Goal: Transaction & Acquisition: Book appointment/travel/reservation

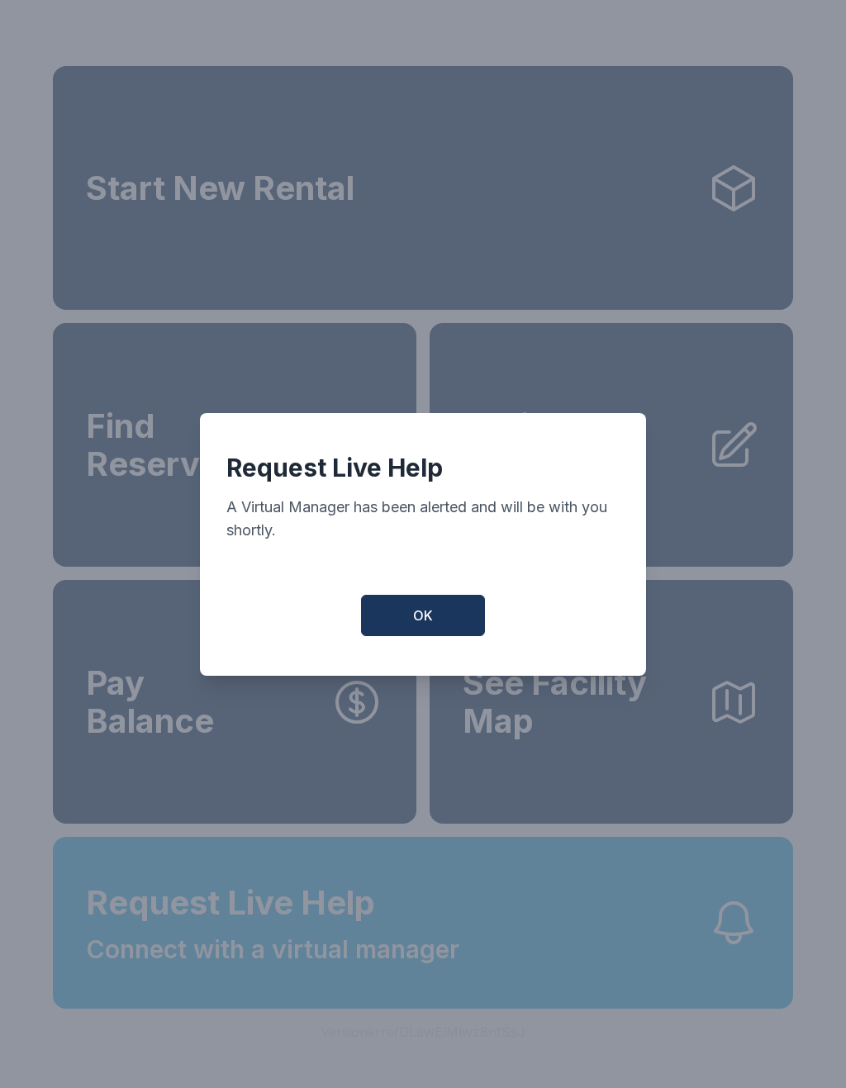
click at [410, 636] on button "OK" at bounding box center [423, 615] width 124 height 41
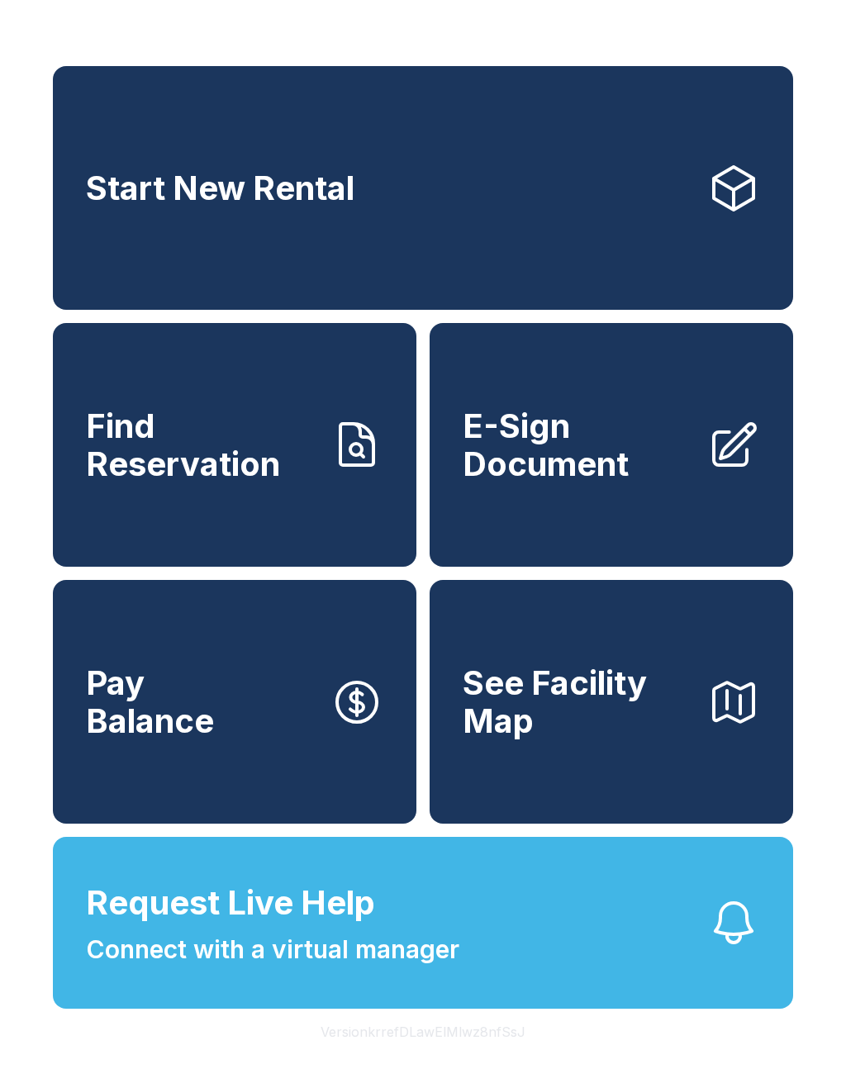
click at [499, 205] on link "Start New Rental" at bounding box center [423, 188] width 740 height 244
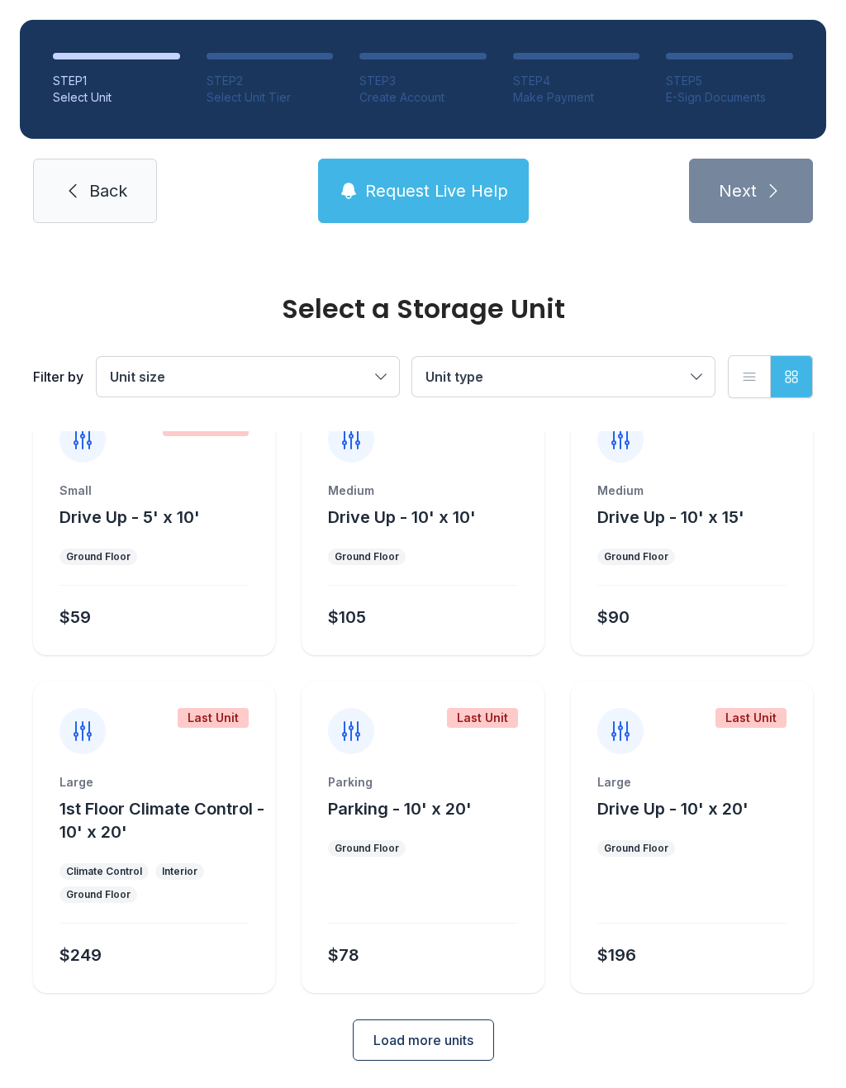
scroll to position [43, 0]
click at [450, 1045] on span "Load more units" at bounding box center [423, 1041] width 100 height 20
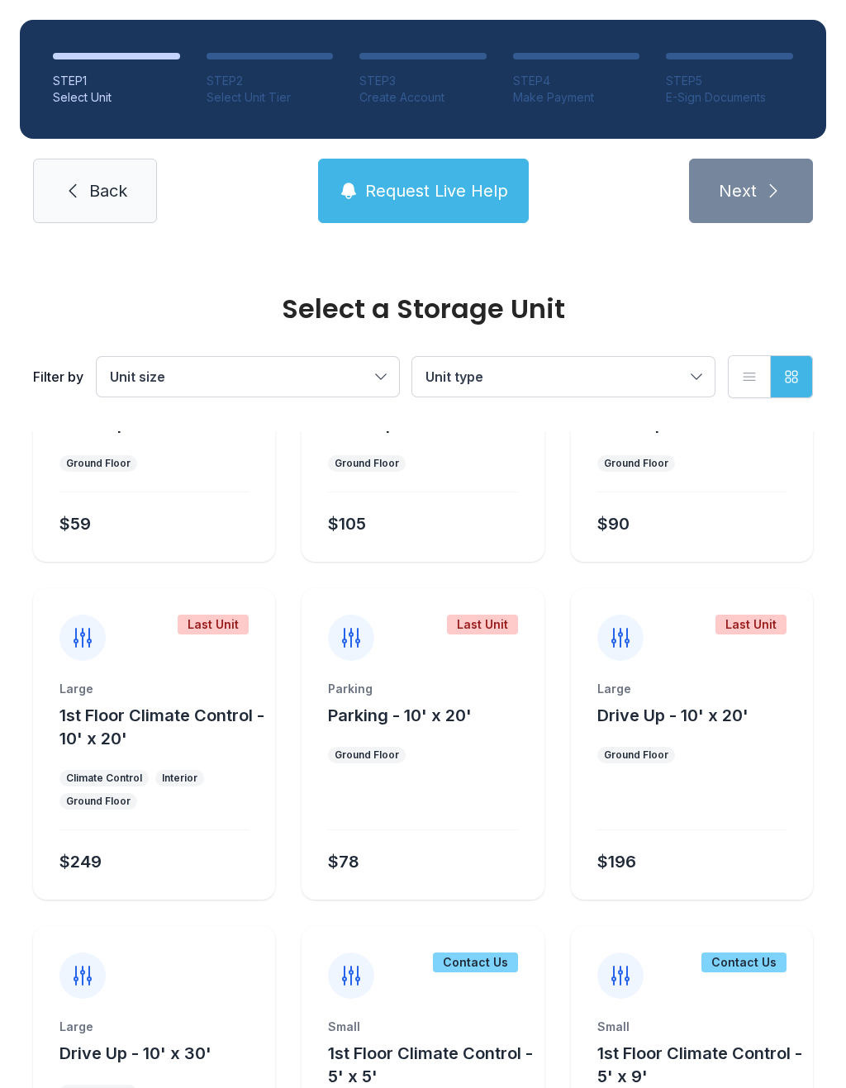
scroll to position [139, 0]
click at [202, 733] on button "1st Floor Climate Control - 10' x 20'" at bounding box center [163, 726] width 209 height 46
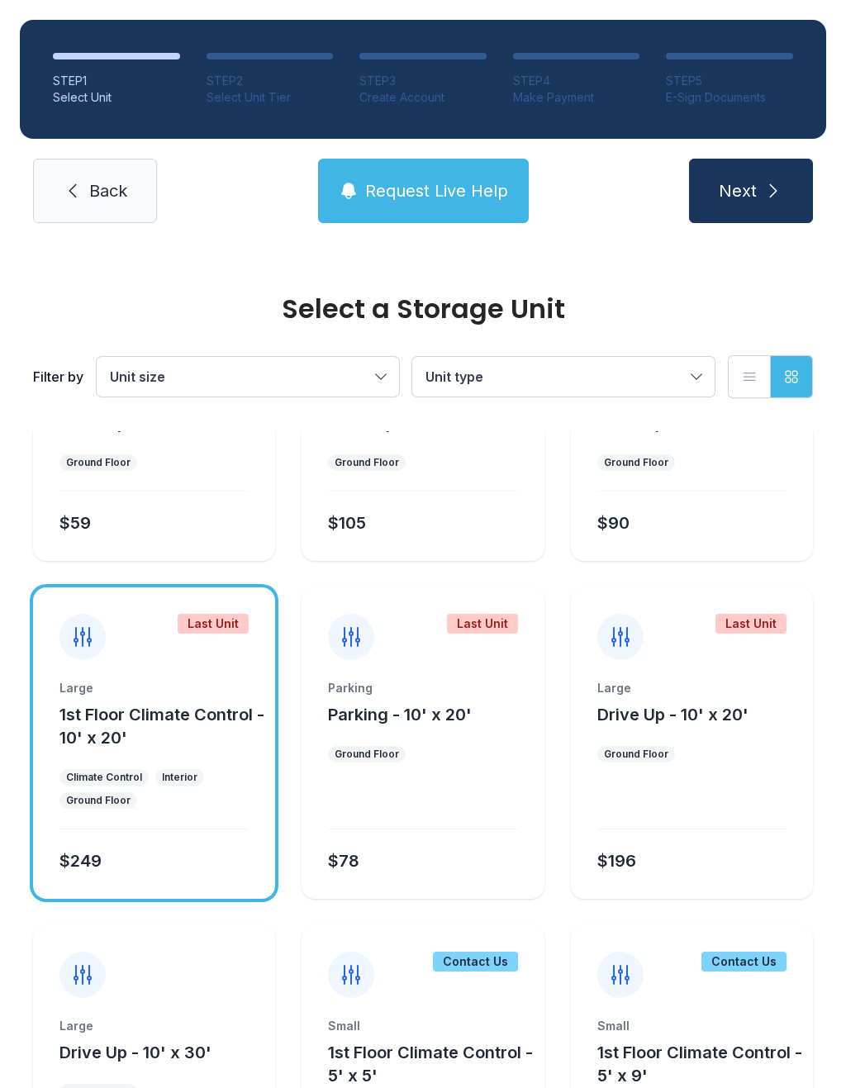
click at [768, 196] on icon "submit" at bounding box center [773, 191] width 20 height 20
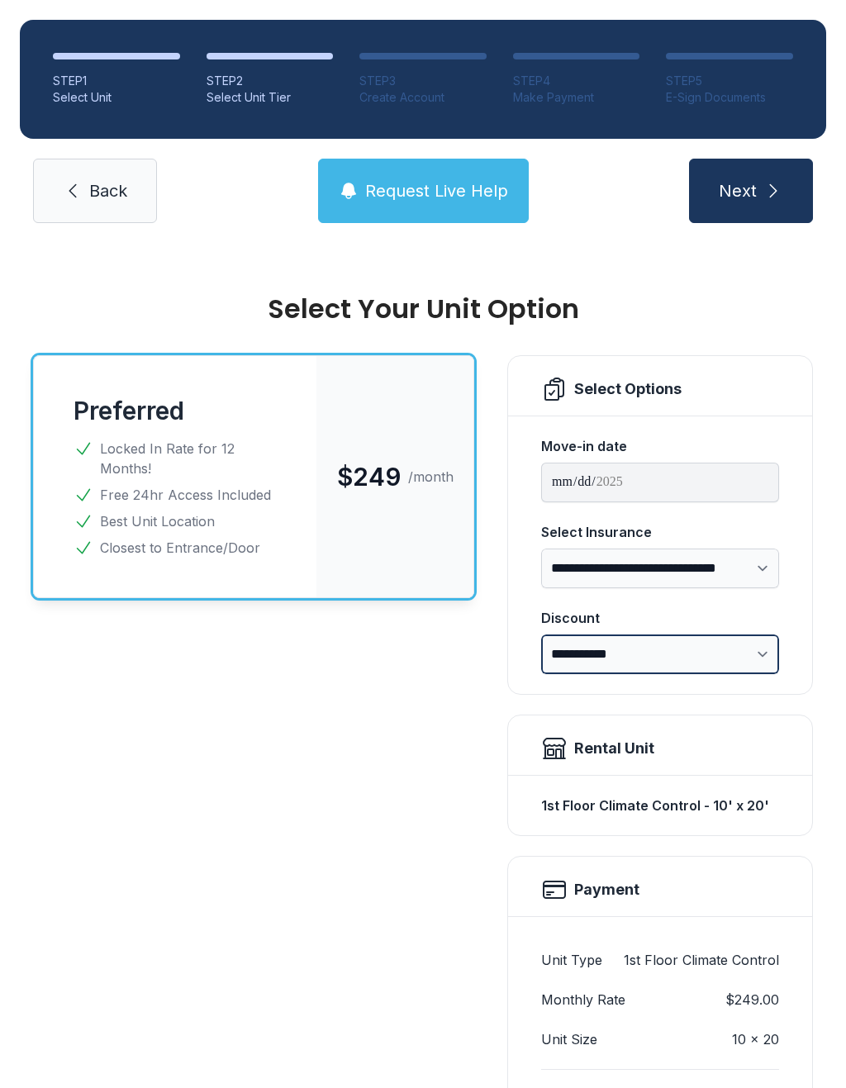
click at [766, 645] on select "**********" at bounding box center [660, 654] width 238 height 40
click at [97, 184] on span "Back" at bounding box center [108, 190] width 38 height 23
